Goal: Information Seeking & Learning: Understand process/instructions

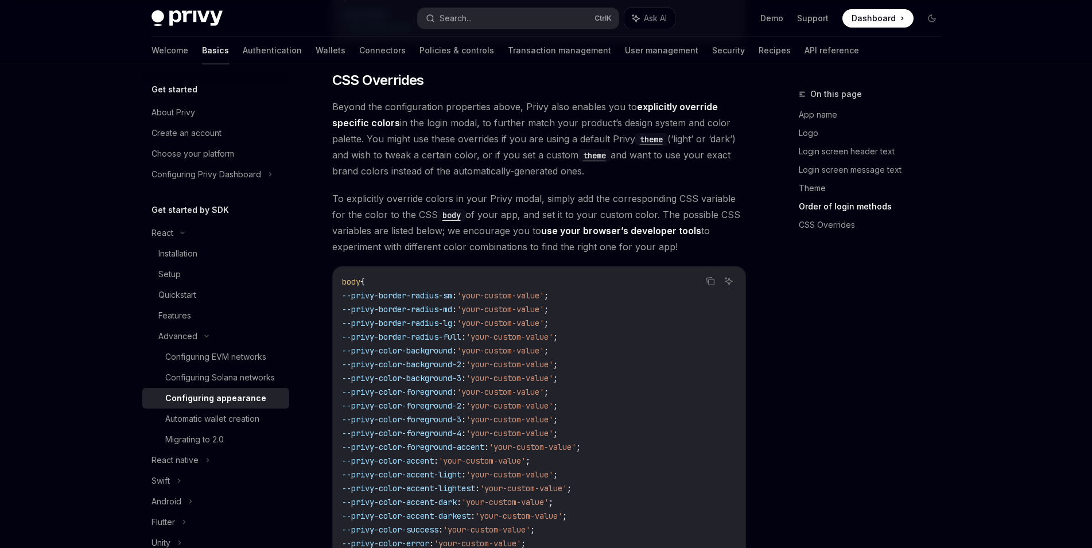
scroll to position [2875, 0]
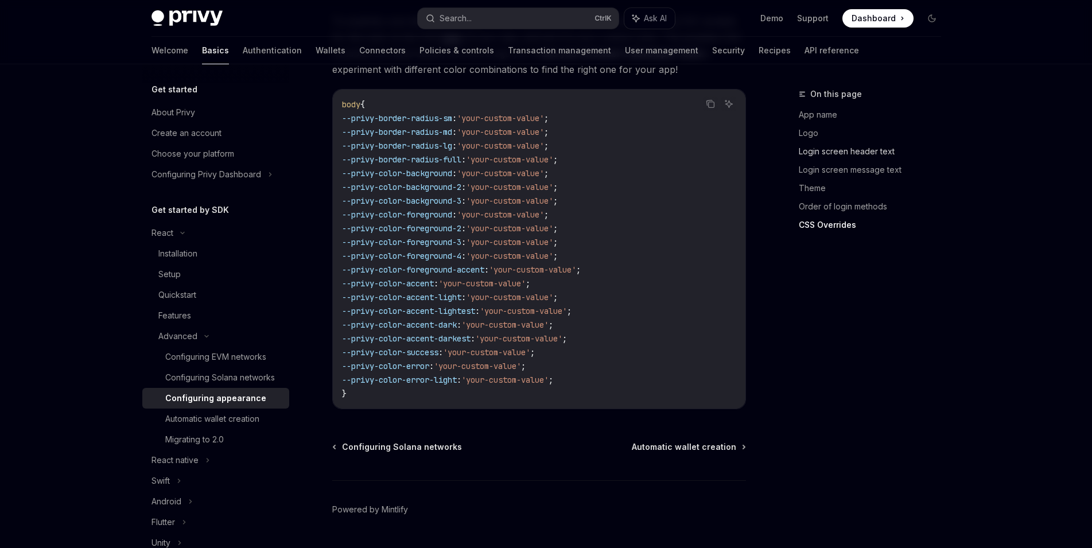
click at [877, 151] on link "Login screen header text" at bounding box center [874, 151] width 151 height 18
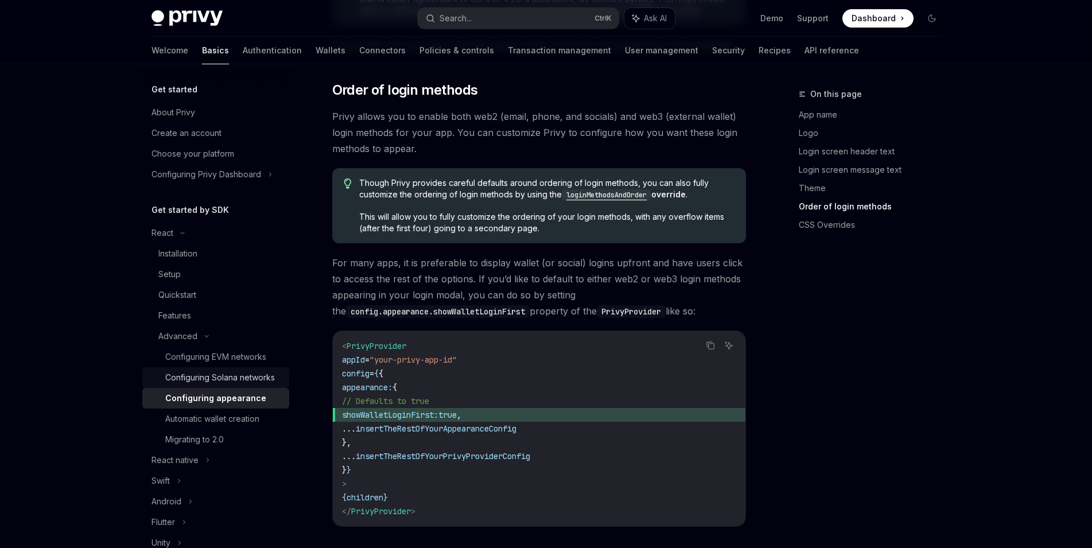
scroll to position [1863, 0]
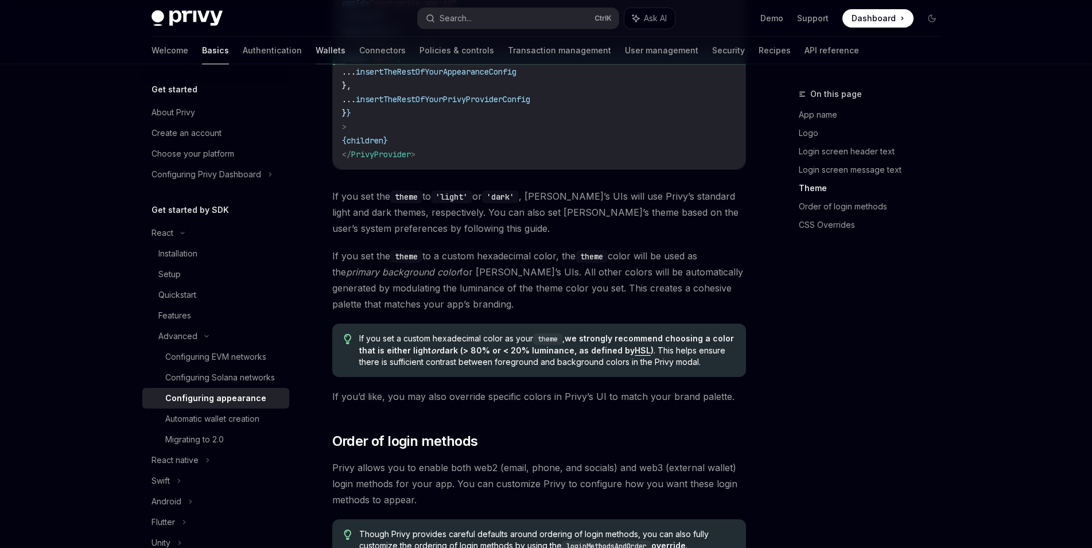
click at [316, 49] on link "Wallets" at bounding box center [331, 51] width 30 height 28
type textarea "*"
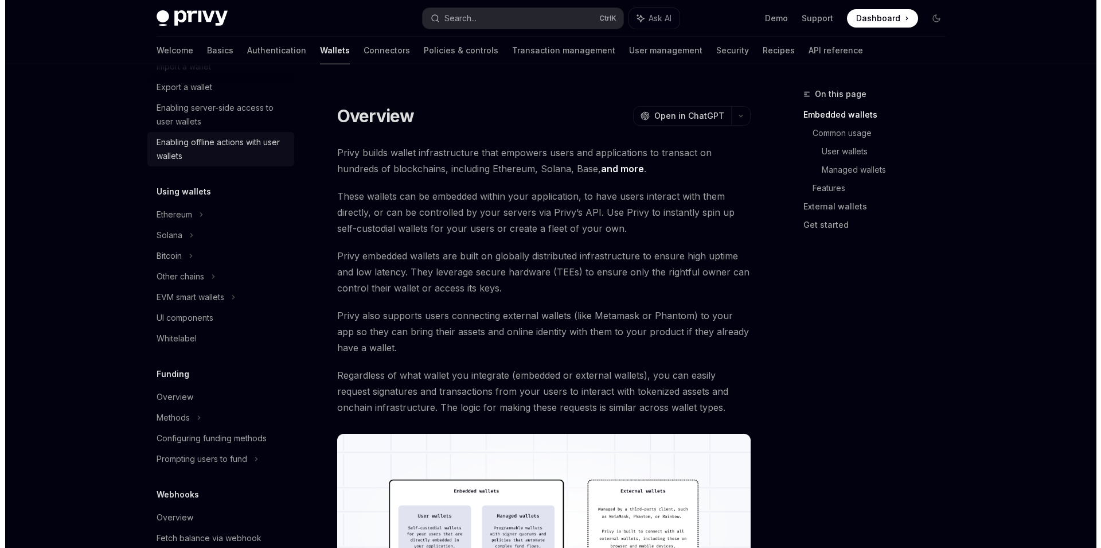
scroll to position [207, 0]
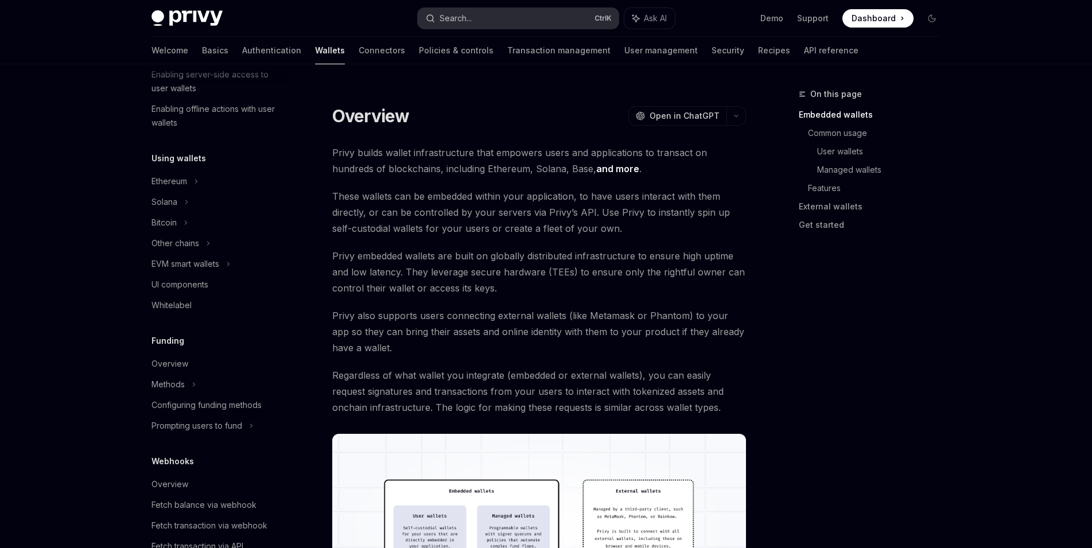
click at [497, 19] on button "Search... Ctrl K" at bounding box center [518, 18] width 201 height 21
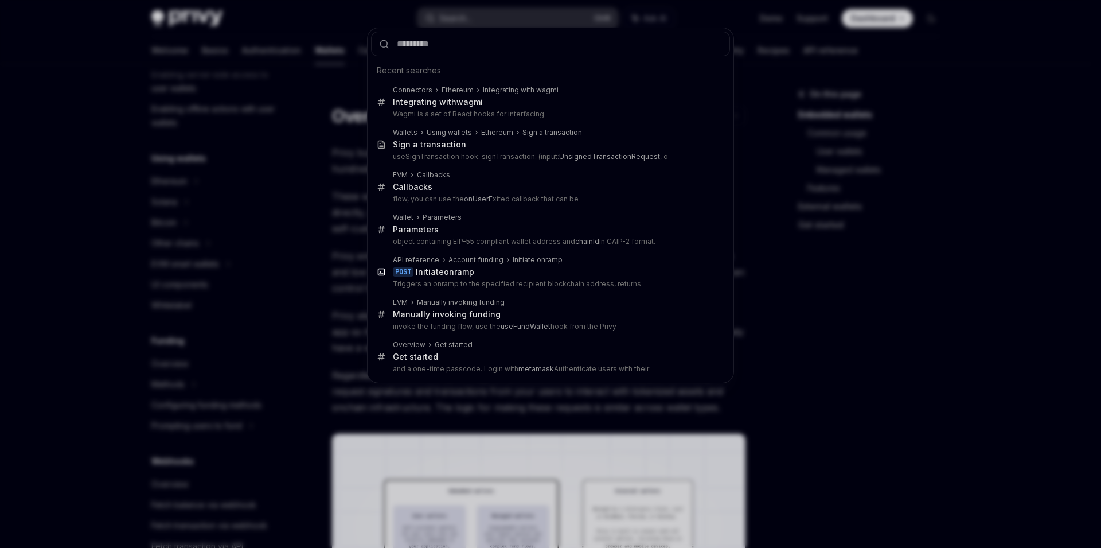
type input "*"
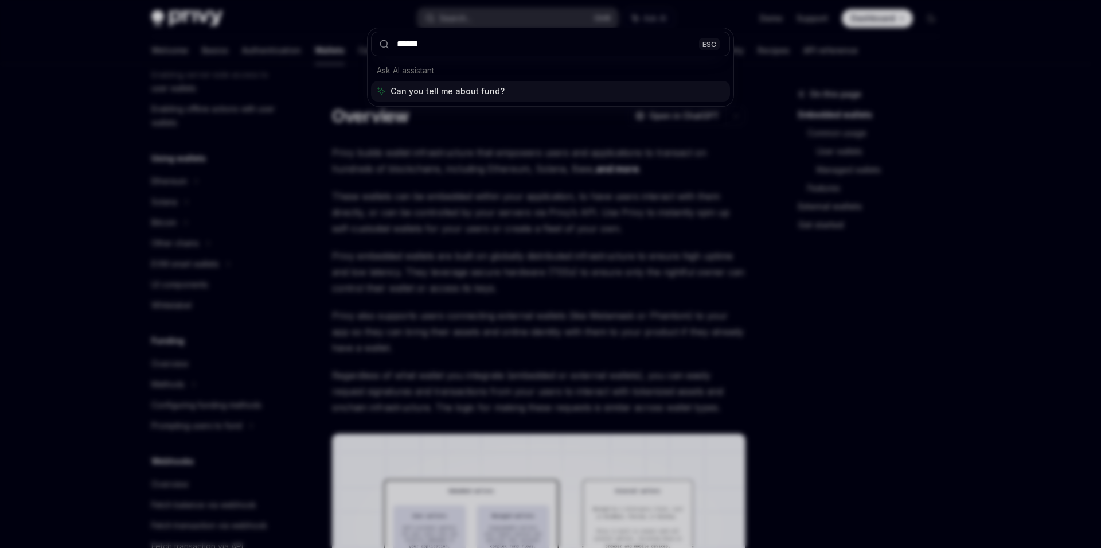
type input "*******"
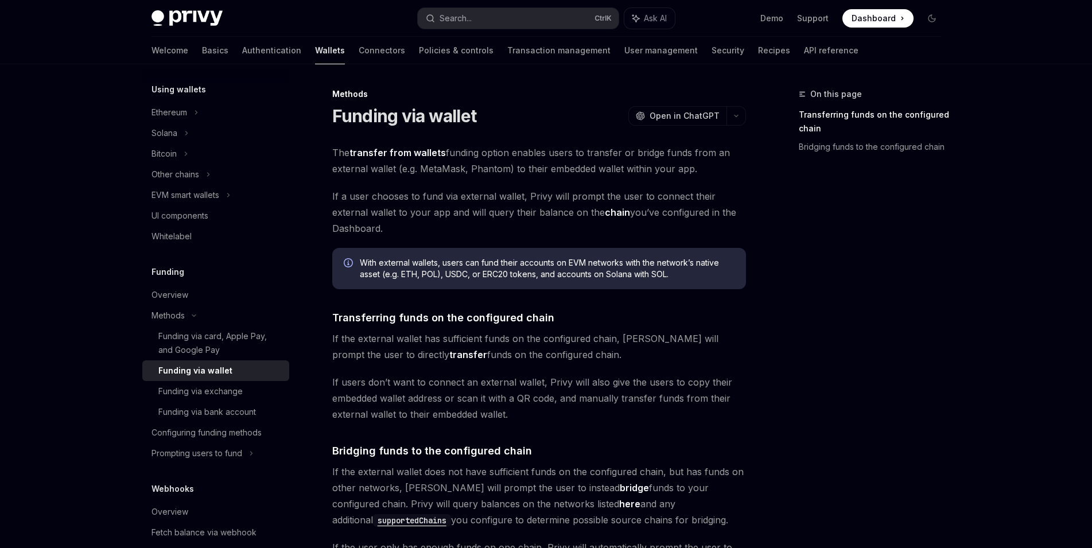
scroll to position [482, 0]
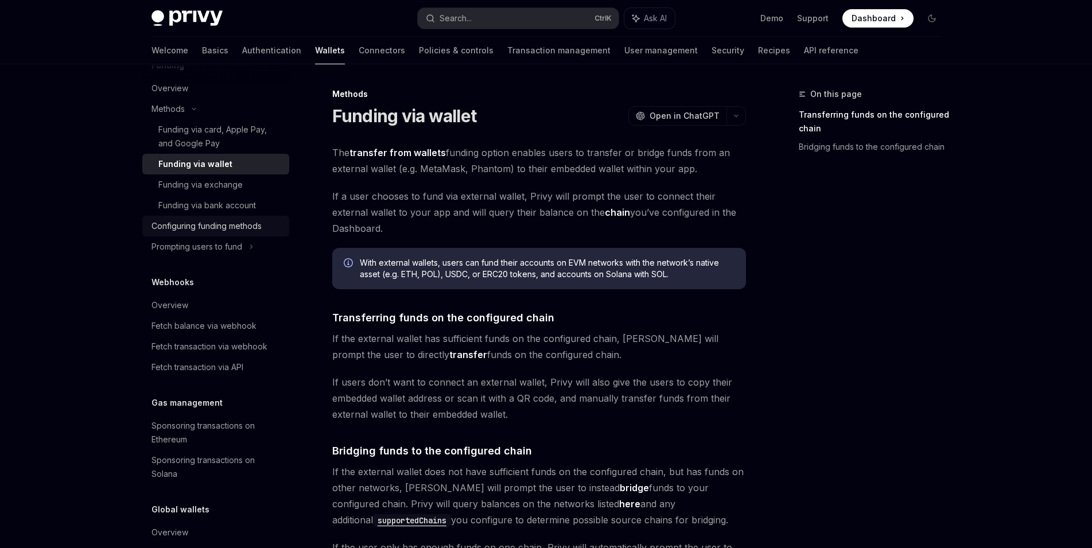
click at [204, 235] on link "Configuring funding methods" at bounding box center [215, 226] width 147 height 21
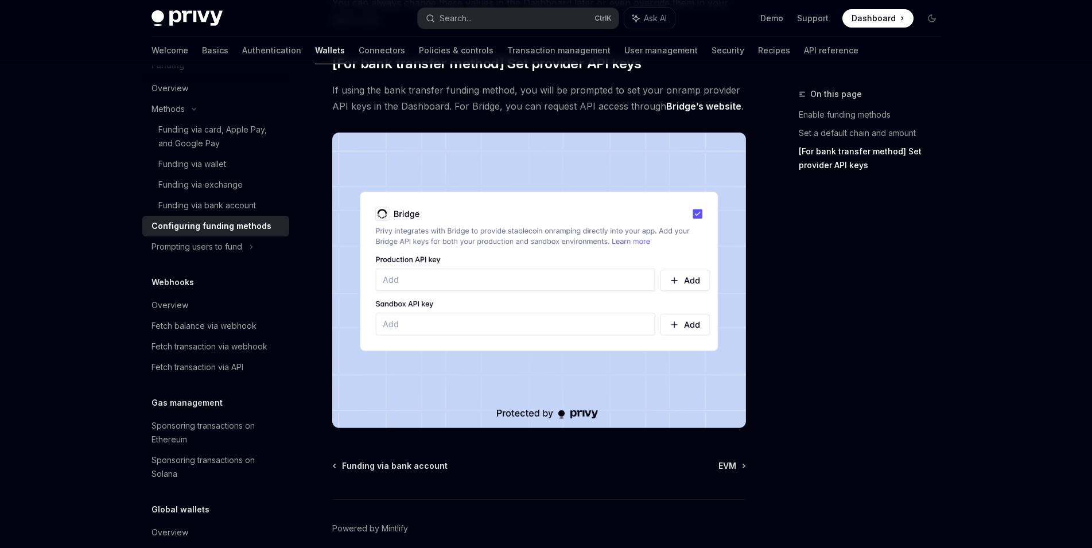
scroll to position [1181, 0]
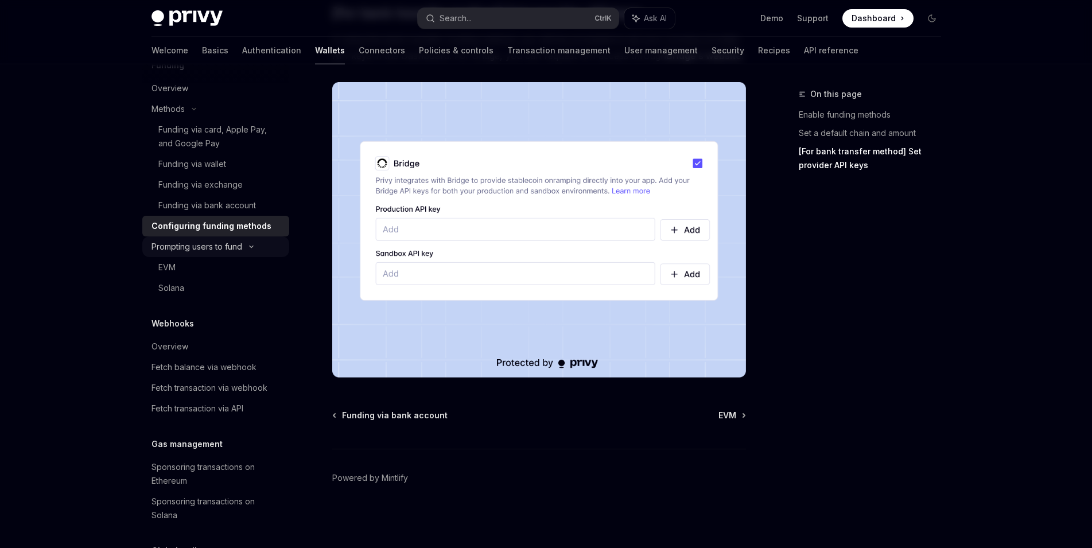
type textarea "*"
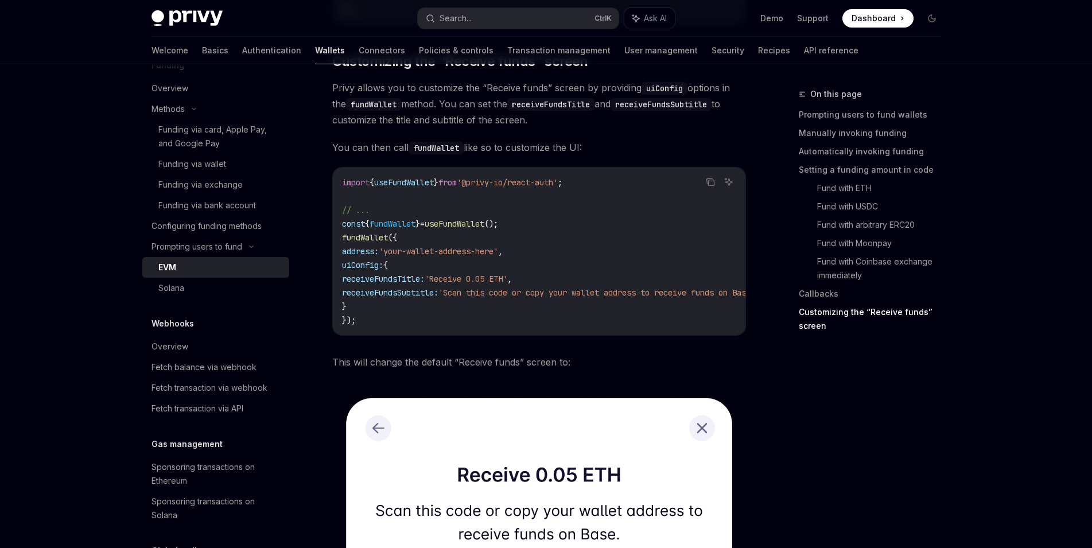
click at [542, 303] on code "import { useFundWallet } from '@privy-io/react-auth' ; // ... const { fundWalle…" at bounding box center [564, 251] width 445 height 151
drag, startPoint x: 545, startPoint y: 301, endPoint x: 352, endPoint y: 286, distance: 193.3
click at [352, 286] on code "import { useFundWallet } from '@privy-io/react-auth' ; // ... const { fundWalle…" at bounding box center [564, 251] width 445 height 151
copy code "uiConfig: { receiveFundsTitle: 'Receive 0.05 ETH' ,"
drag, startPoint x: 560, startPoint y: 296, endPoint x: 350, endPoint y: 283, distance: 210.4
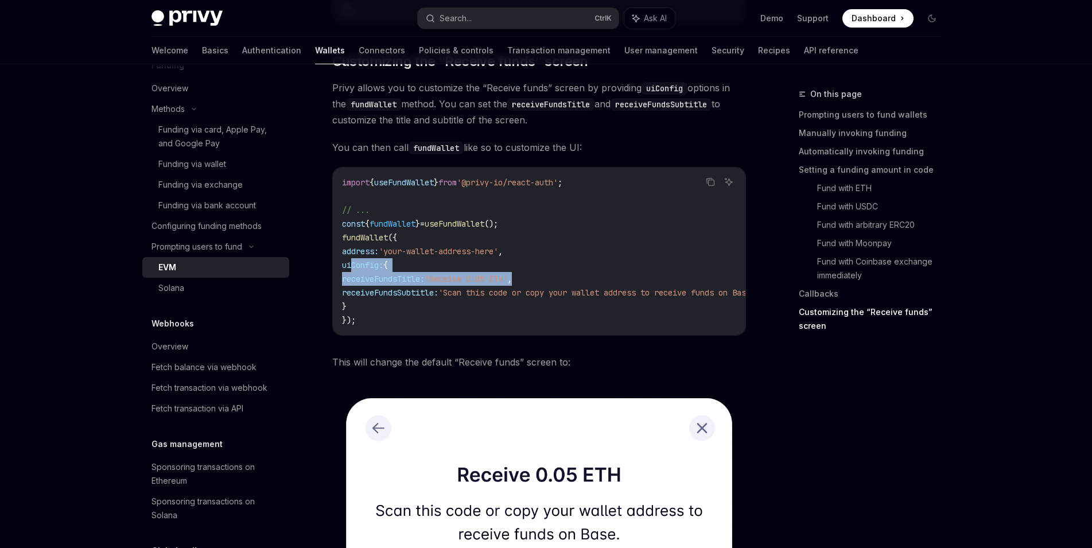
click at [350, 283] on code "import { useFundWallet } from '@privy-io/react-auth' ; // ... const { fundWalle…" at bounding box center [564, 251] width 445 height 151
copy code "uiConfig: { receiveFundsTitle: 'Receive 0.05 ETH' ,"
